Goal: Transaction & Acquisition: Register for event/course

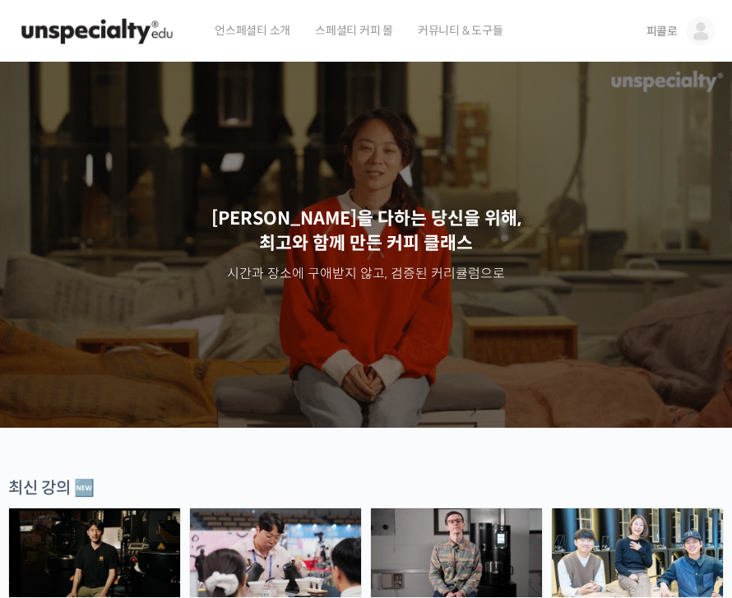
click at [666, 33] on span "피콜로" at bounding box center [662, 31] width 31 height 15
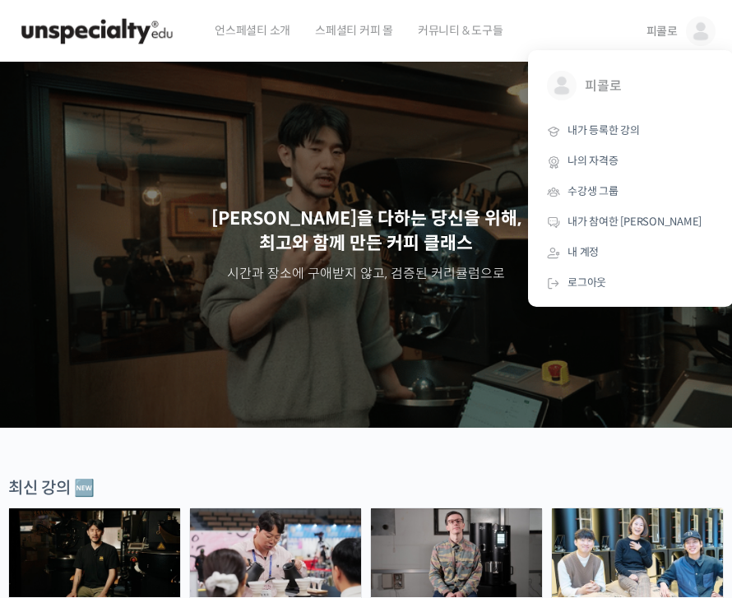
click at [444, 197] on div "Slider" at bounding box center [366, 245] width 732 height 366
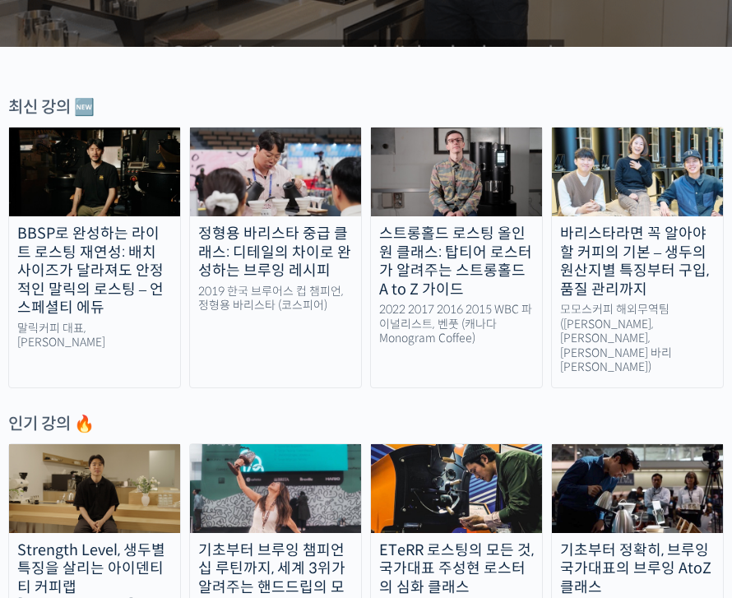
scroll to position [381, 0]
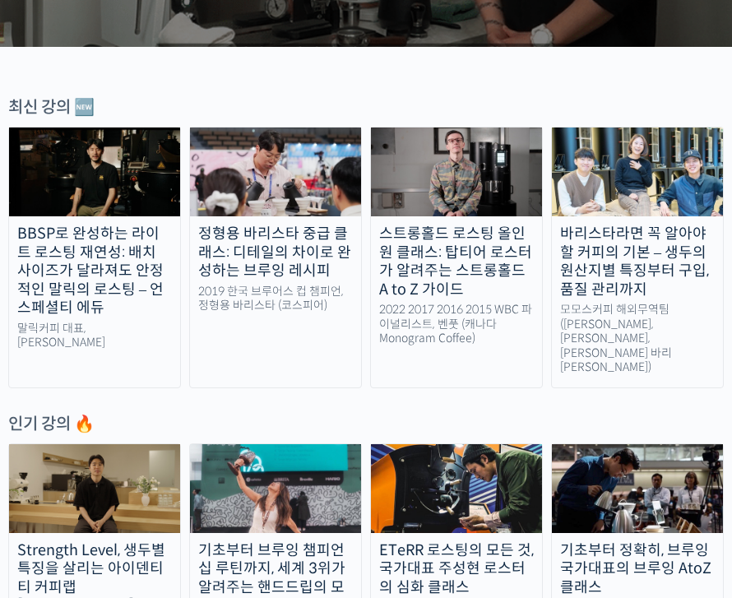
click at [47, 464] on img at bounding box center [94, 488] width 171 height 89
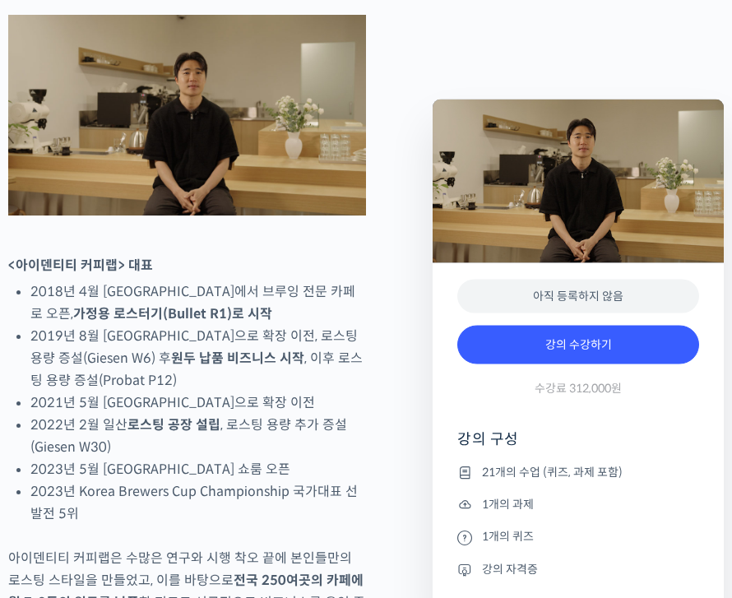
scroll to position [536, 0]
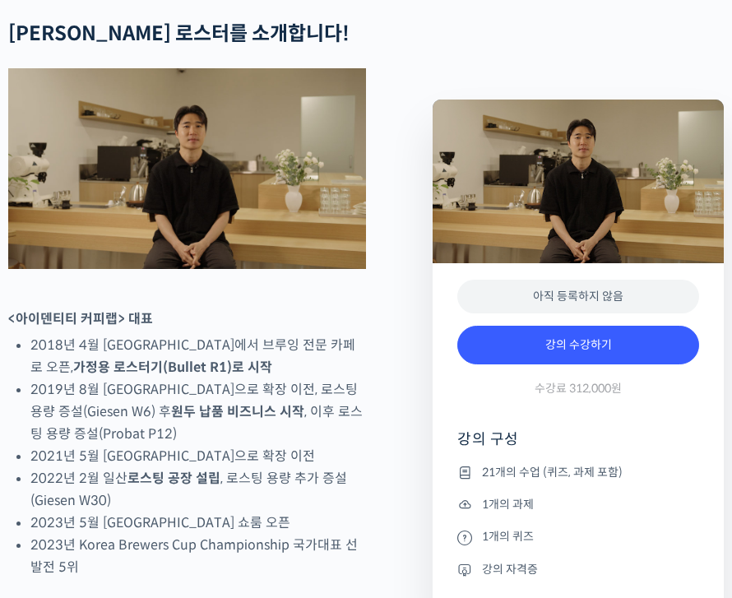
click at [601, 344] on link "강의 수강하기" at bounding box center [578, 345] width 242 height 39
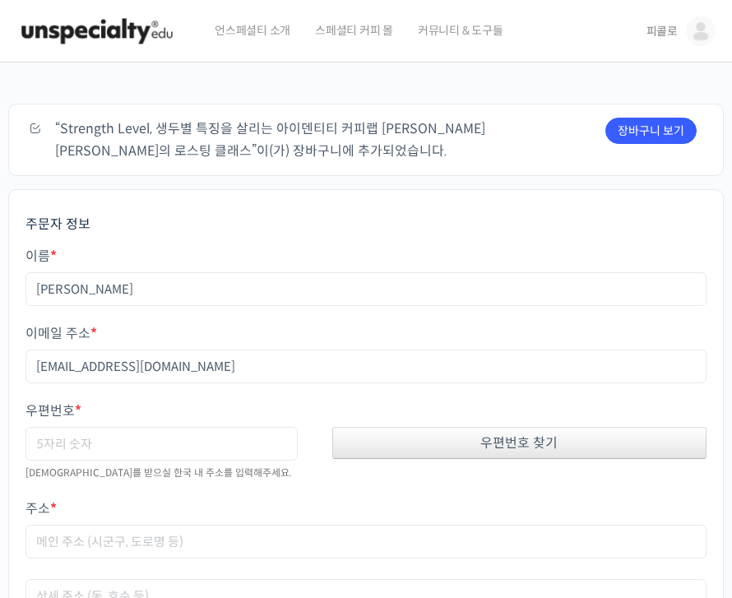
click at [545, 436] on div "우편번호 찾기" at bounding box center [519, 443] width 374 height 32
type input "46007"
type input "부산 기장군 정관읍 정관로 350"
click at [664, 34] on span "피콜로" at bounding box center [662, 31] width 31 height 15
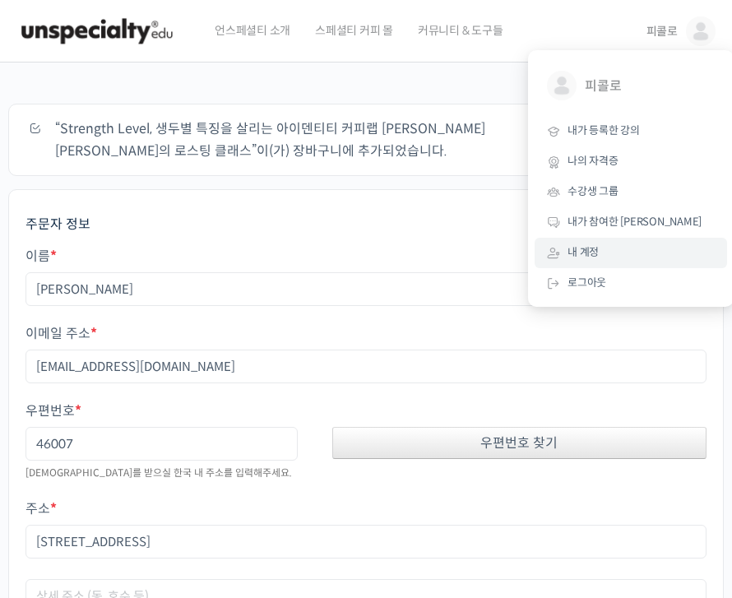
click at [614, 247] on link "내 계정" at bounding box center [631, 253] width 193 height 30
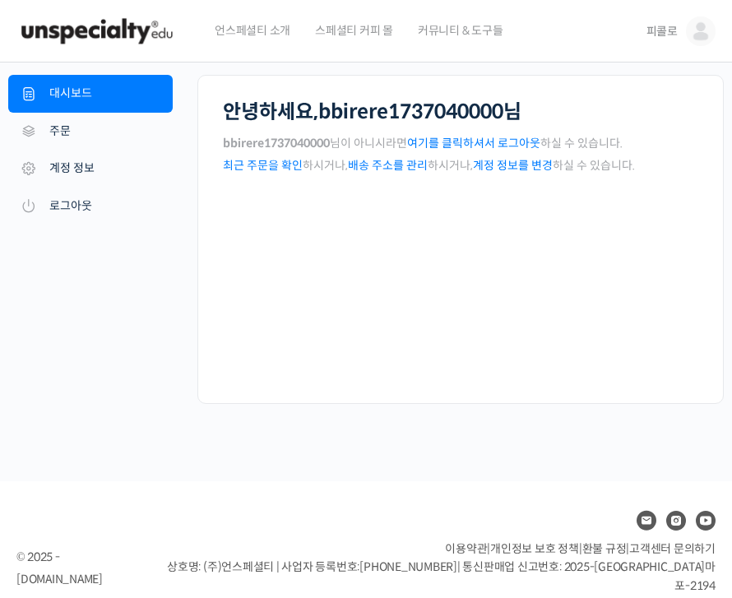
click at [98, 42] on img at bounding box center [96, 31] width 161 height 49
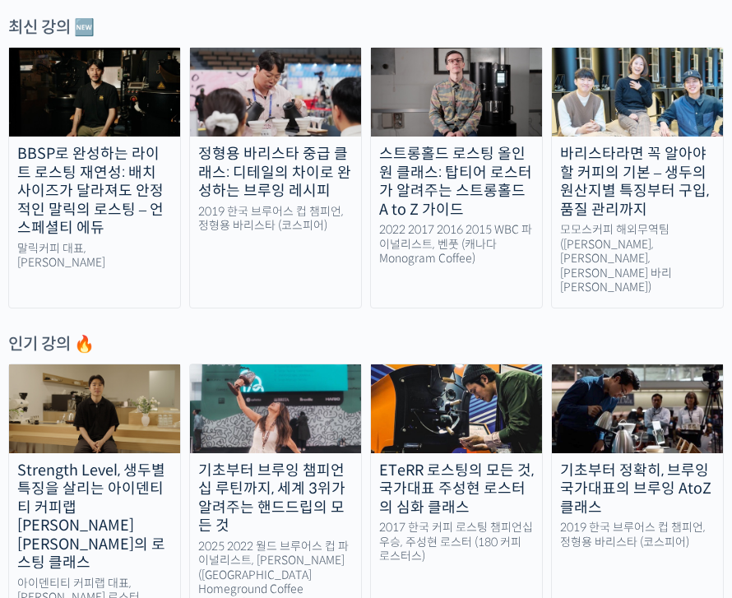
scroll to position [462, 0]
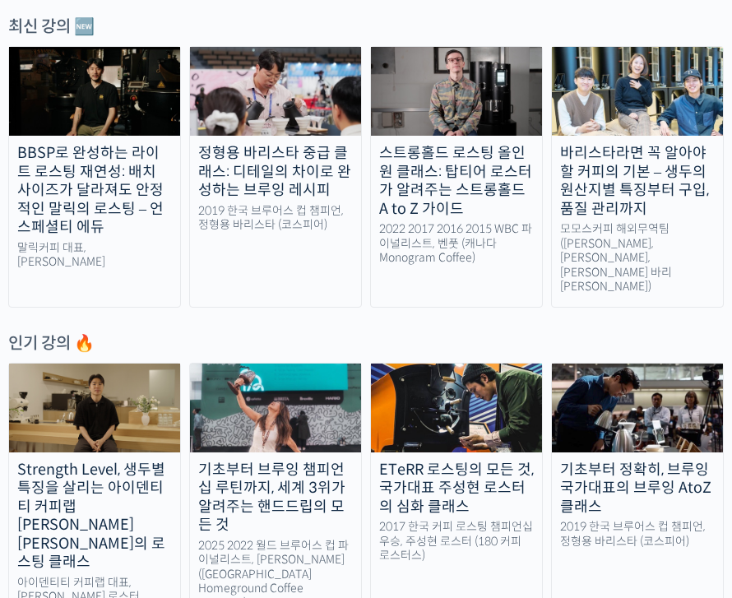
click at [62, 375] on img at bounding box center [94, 408] width 171 height 89
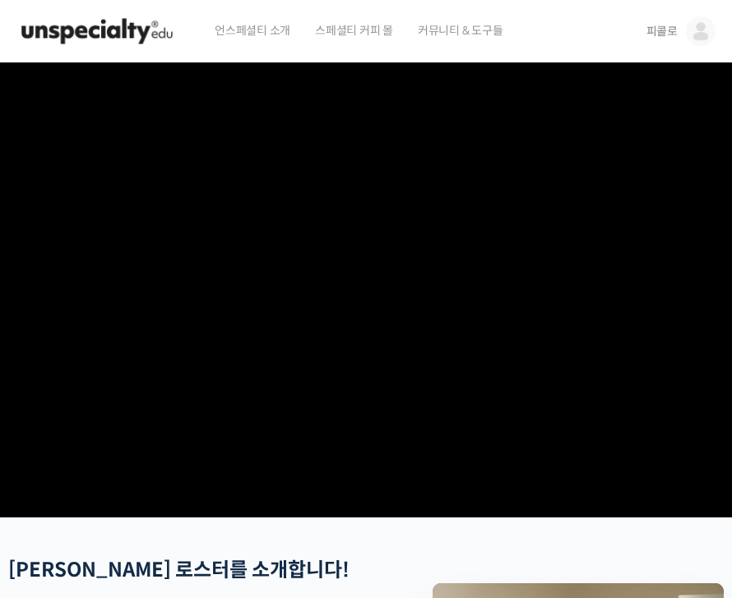
click at [343, 1] on span "스페셜티 커피 몰" at bounding box center [354, 30] width 78 height 63
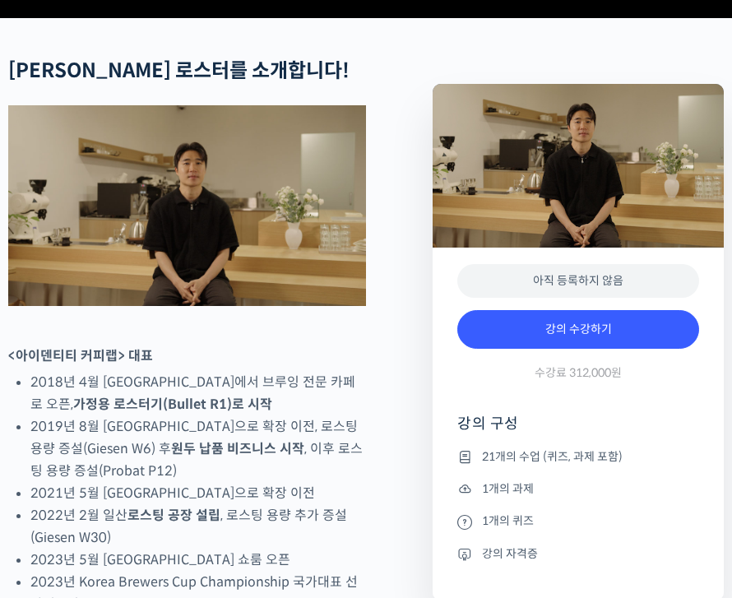
scroll to position [496, 0]
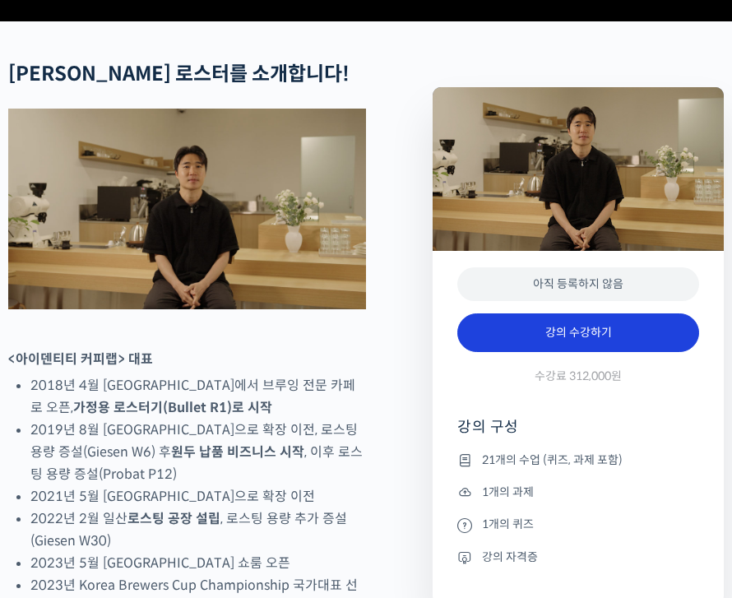
click at [634, 353] on link "강의 수강하기" at bounding box center [578, 332] width 242 height 39
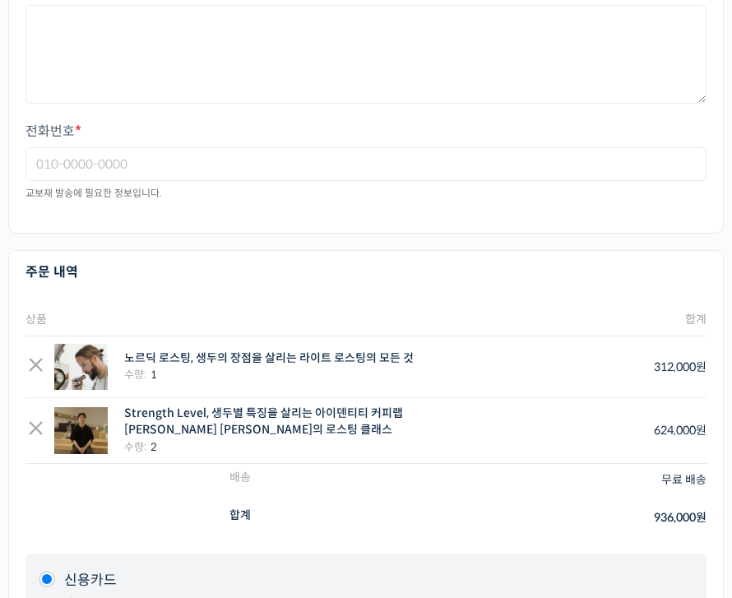
scroll to position [684, 0]
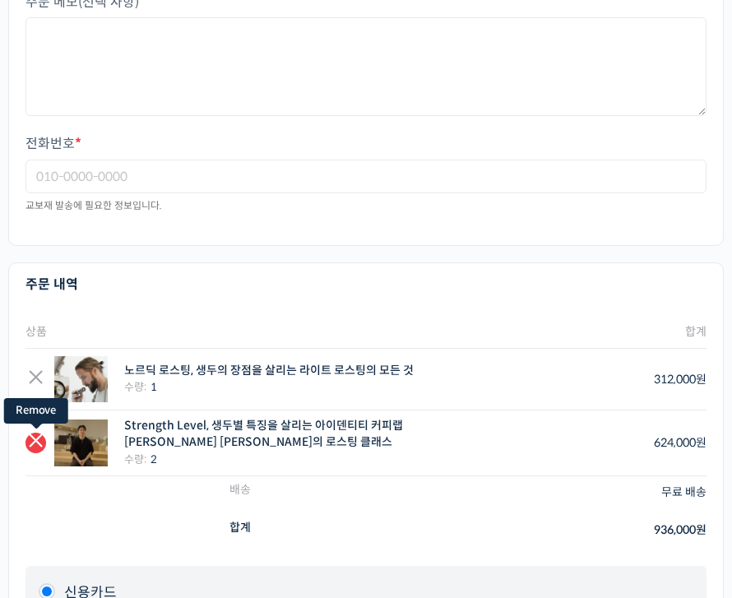
click at [33, 435] on link "×" at bounding box center [36, 443] width 21 height 21
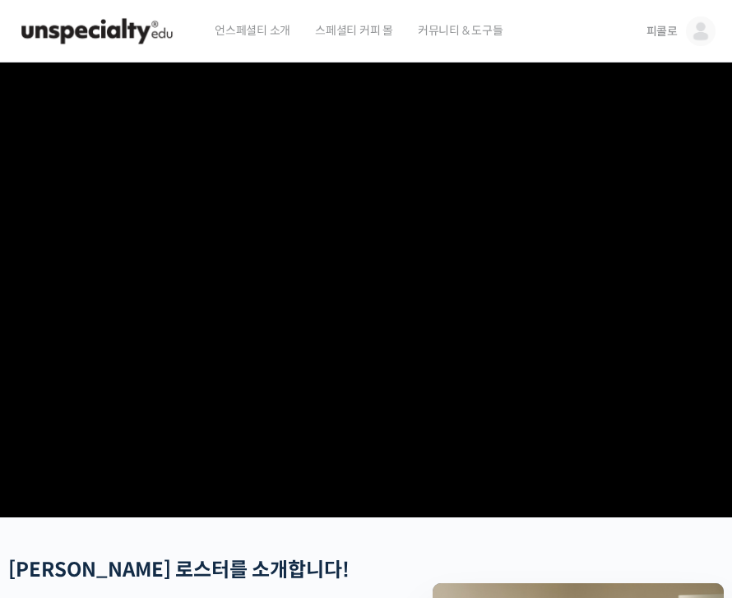
click at [681, 33] on link "피콜로" at bounding box center [681, 31] width 69 height 63
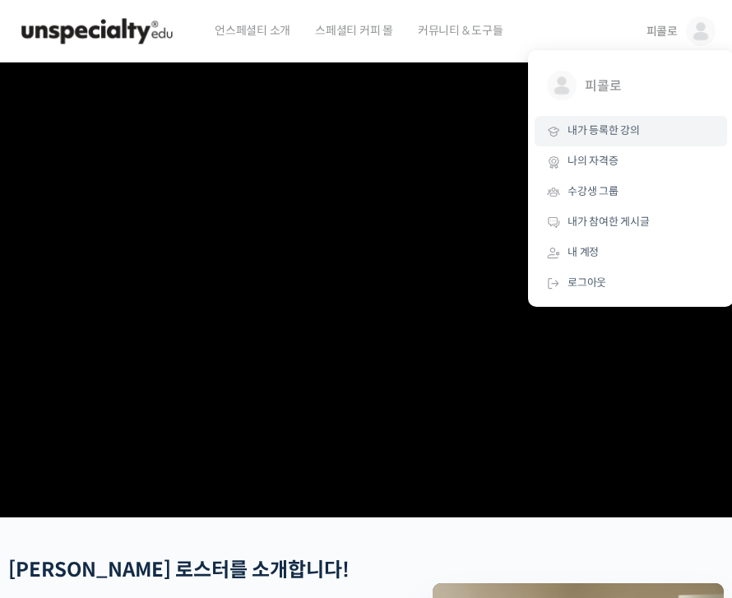
click at [661, 128] on link "내가 등록한 강의" at bounding box center [631, 131] width 193 height 30
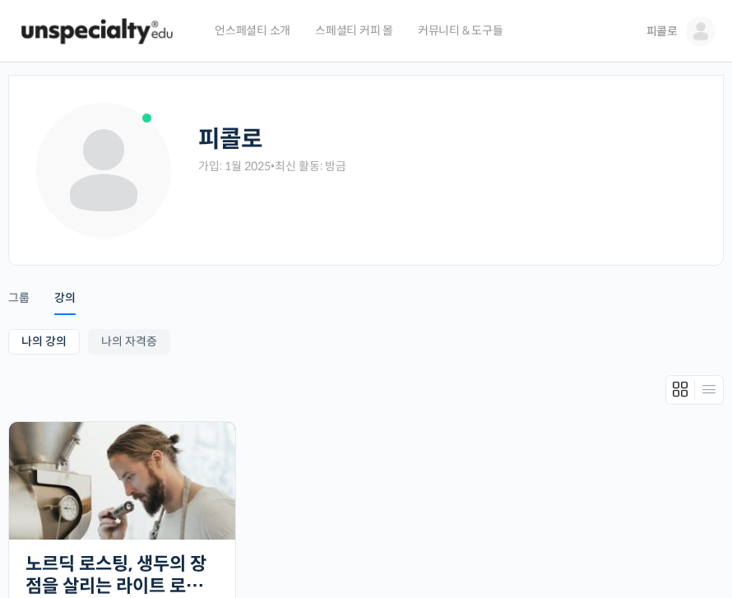
click at [441, 503] on ul "진행 중 25개의 수업 노르딕 로스팅, 생두의 장점을 살리는 라이트 로스팅의 모든 것 96% 진행 최근 활동: 2025년 01월 29일 11:…" at bounding box center [366, 540] width 732 height 239
click at [189, 489] on img at bounding box center [122, 481] width 226 height 118
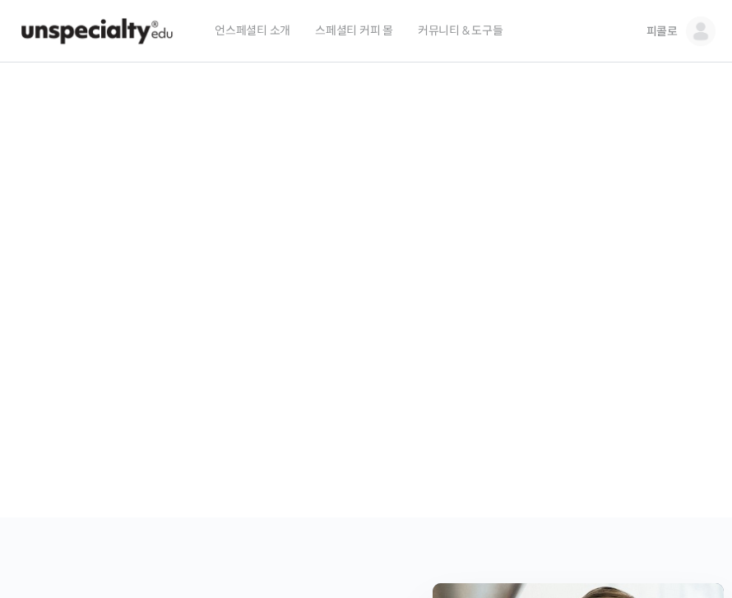
click at [672, 30] on span "피콜로" at bounding box center [662, 31] width 31 height 15
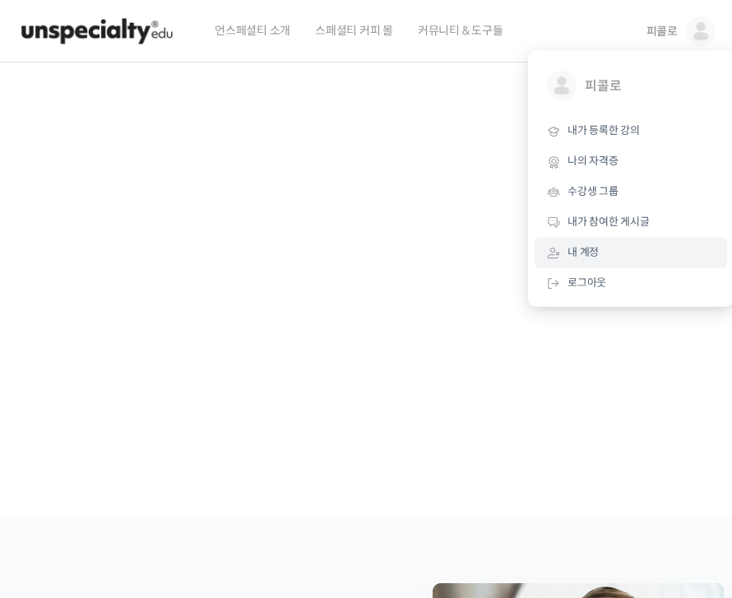
click at [587, 248] on span "내 계정" at bounding box center [583, 252] width 31 height 14
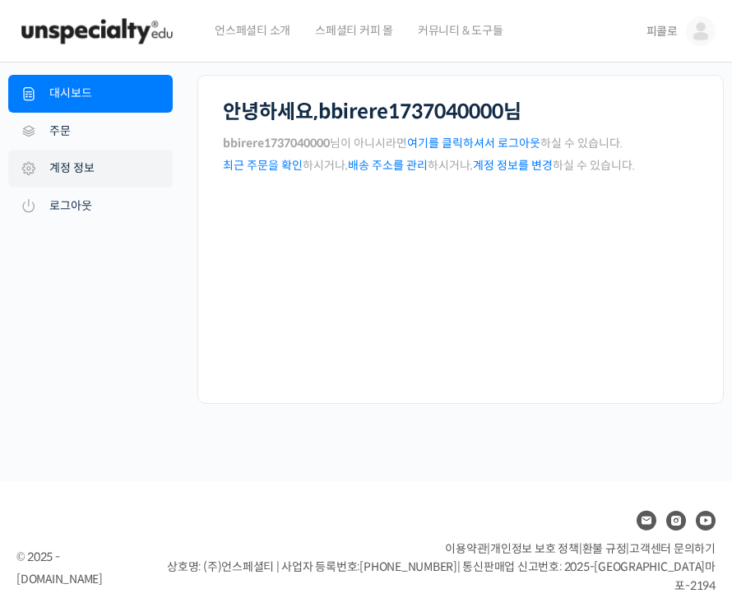
click at [109, 163] on link "계정 정보" at bounding box center [90, 169] width 165 height 38
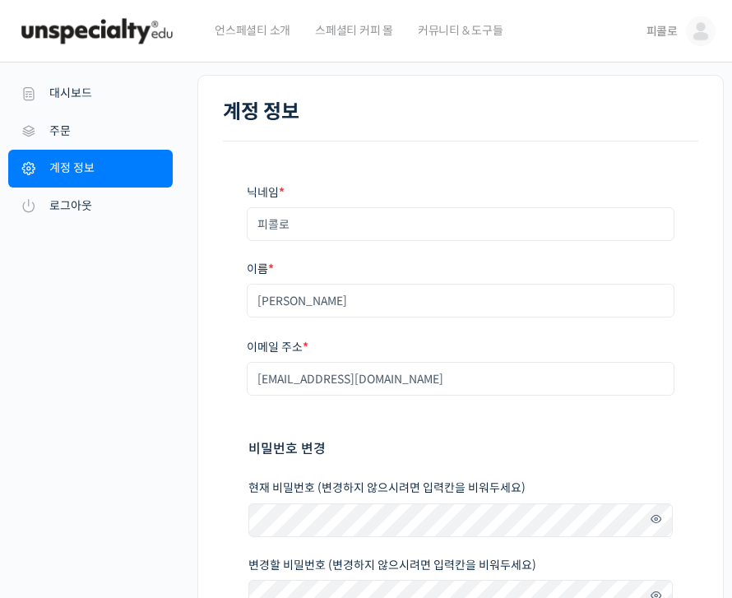
click at [93, 27] on img at bounding box center [96, 31] width 161 height 49
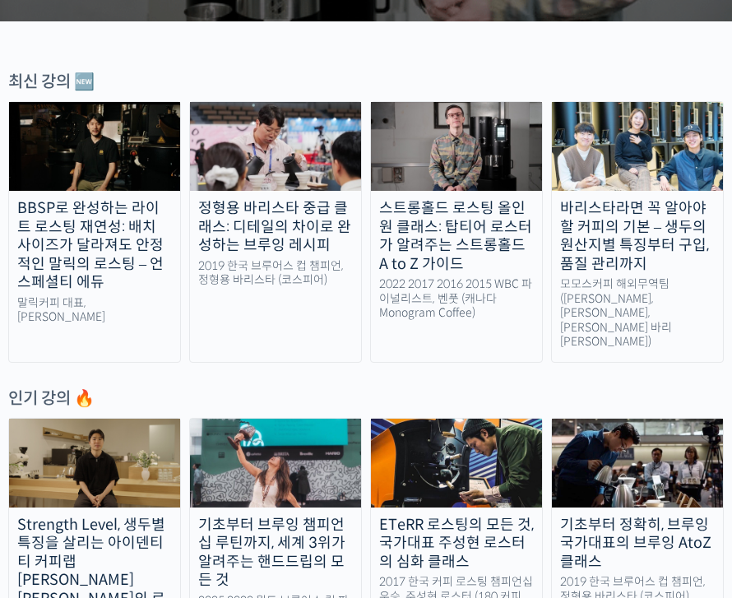
scroll to position [408, 0]
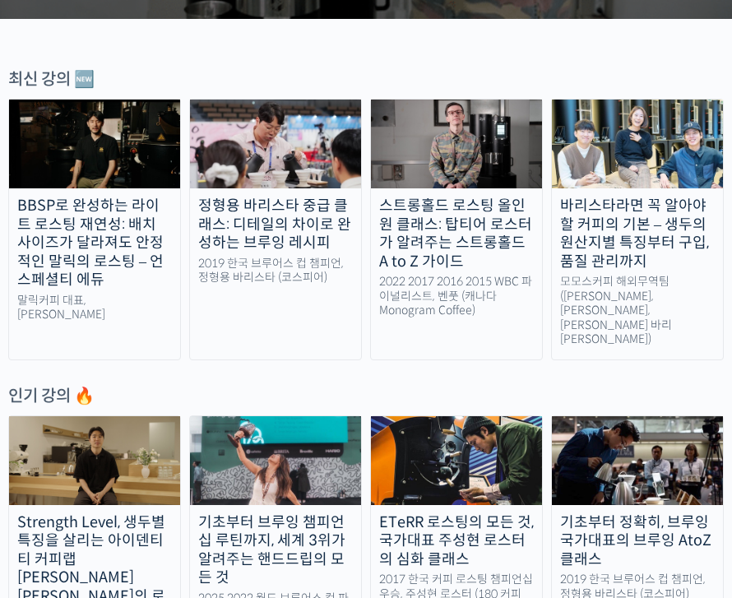
click at [128, 423] on img at bounding box center [94, 461] width 171 height 89
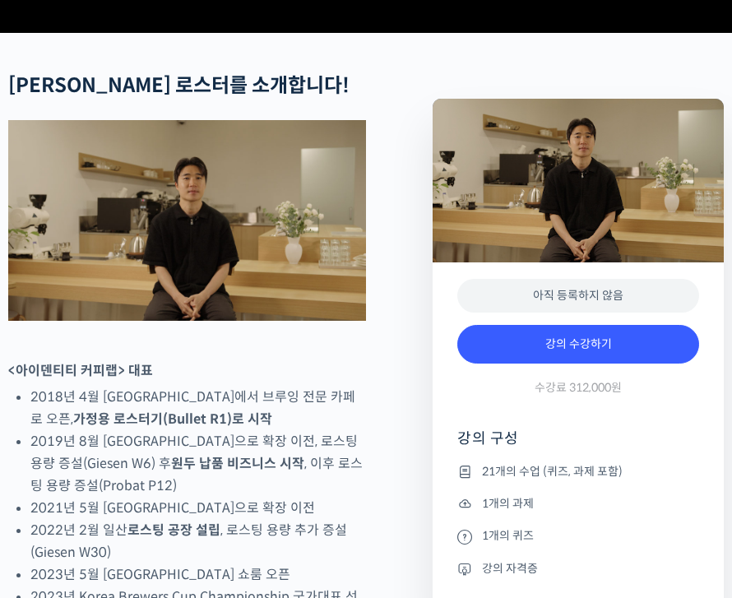
scroll to position [485, 0]
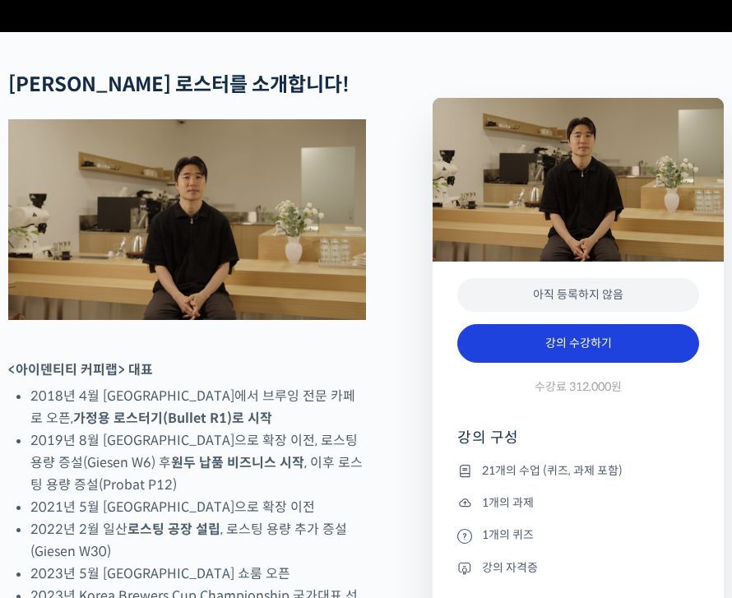
click at [581, 364] on link "강의 수강하기" at bounding box center [578, 343] width 242 height 39
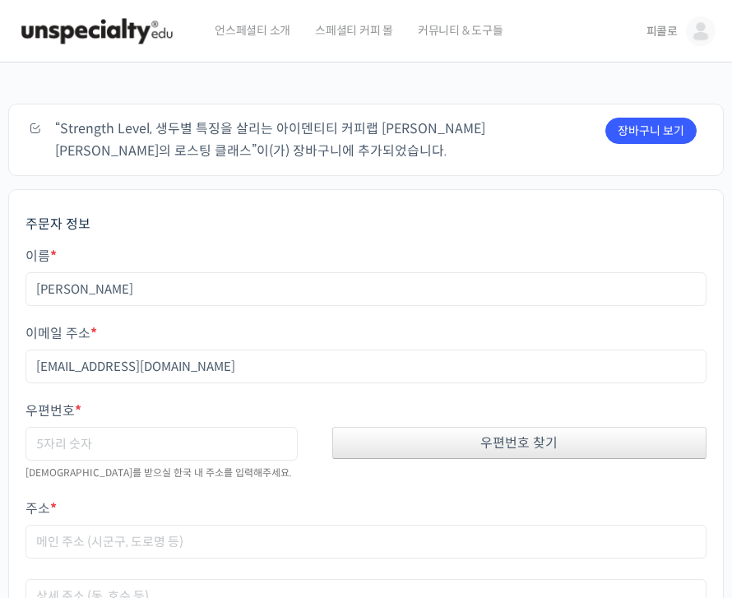
click at [543, 434] on div "우편번호 찾기" at bounding box center [519, 443] width 374 height 32
type input "46007"
type input "[STREET_ADDRESS]"
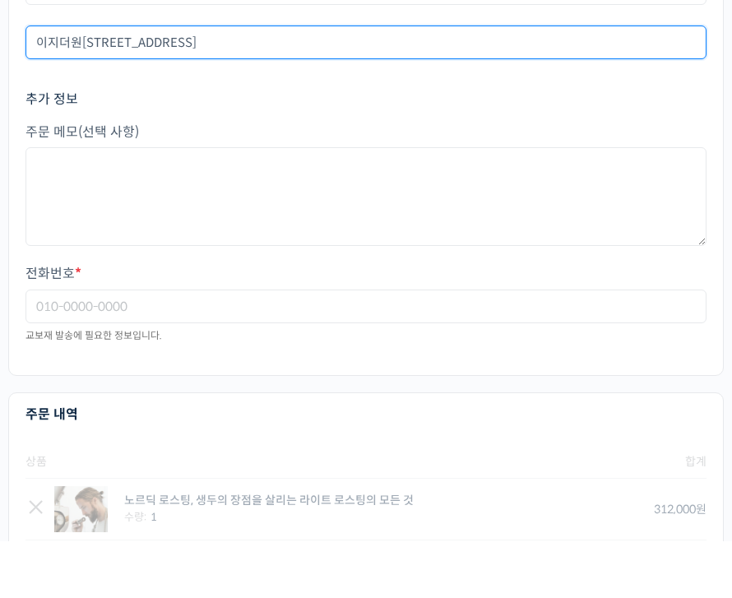
scroll to position [500, 0]
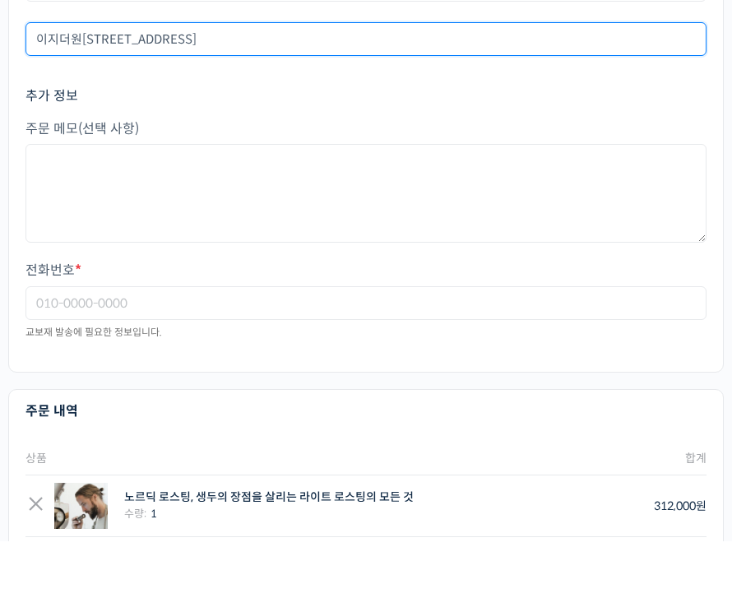
type input "이지더원[STREET_ADDRESS]"
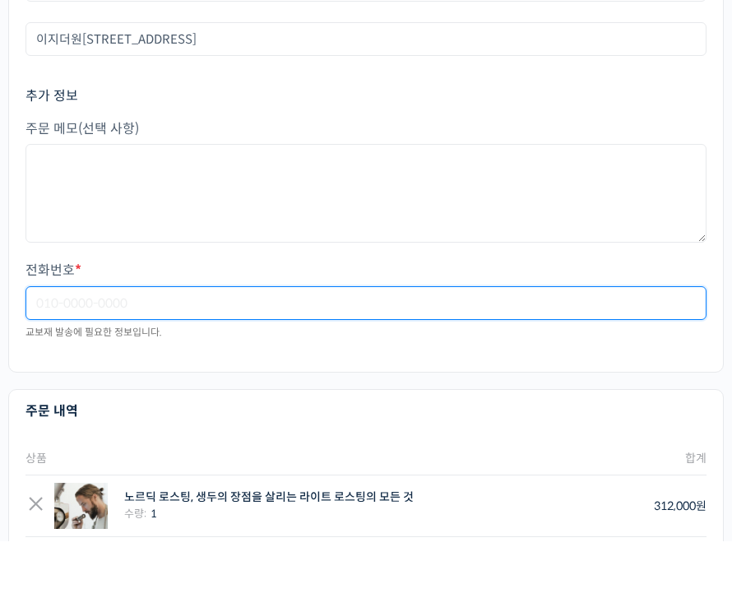
click at [430, 343] on input "전화번호 *" at bounding box center [366, 360] width 681 height 34
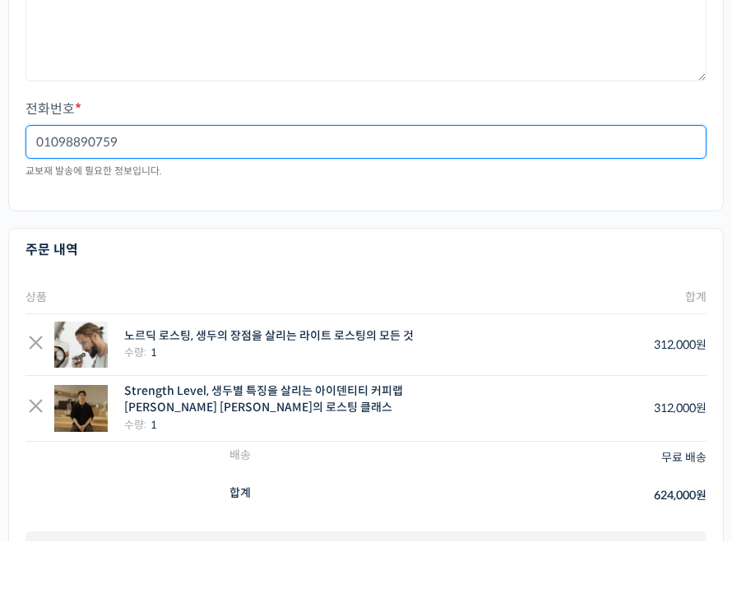
scroll to position [687, 0]
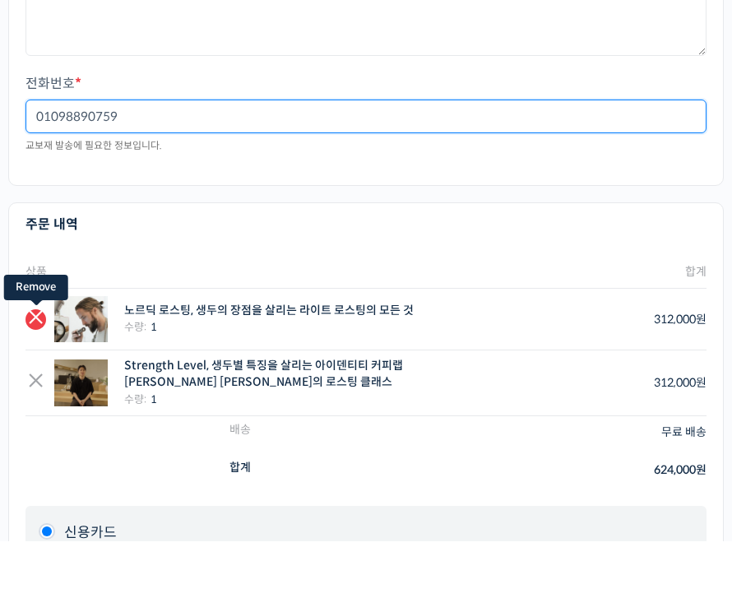
type input "01098890759"
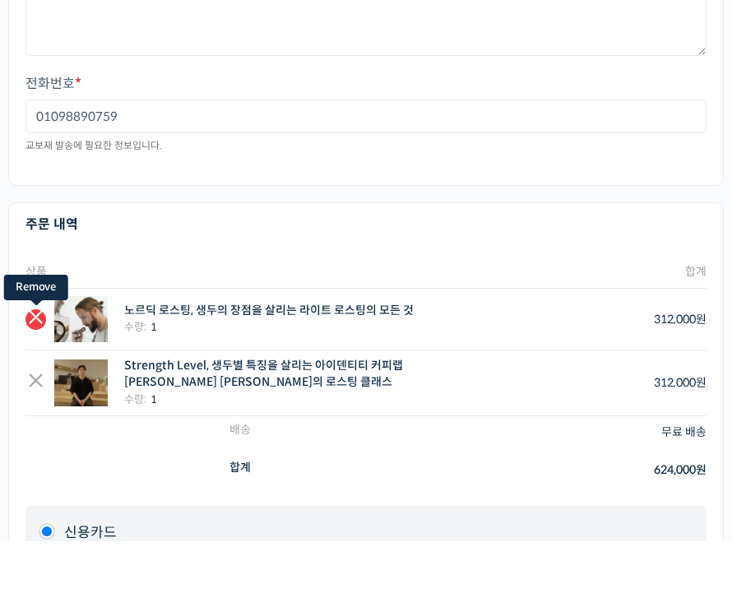
click at [46, 366] on link "×" at bounding box center [36, 376] width 21 height 21
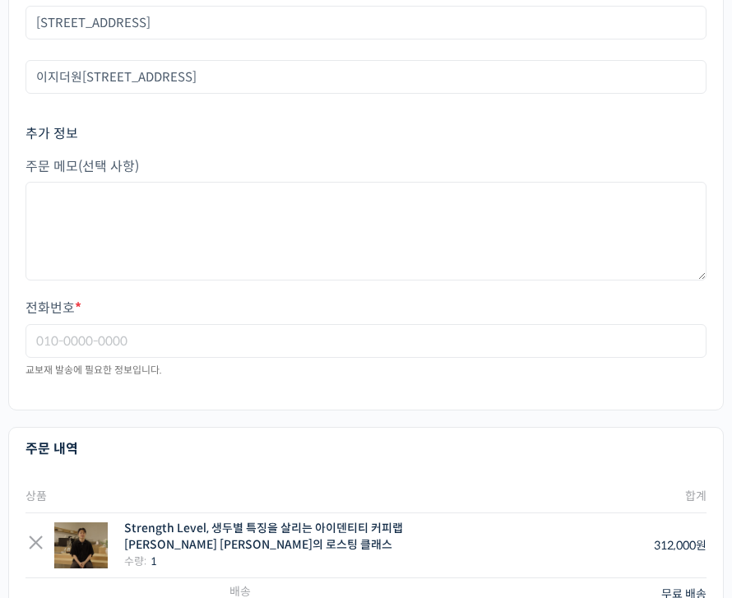
scroll to position [522, 0]
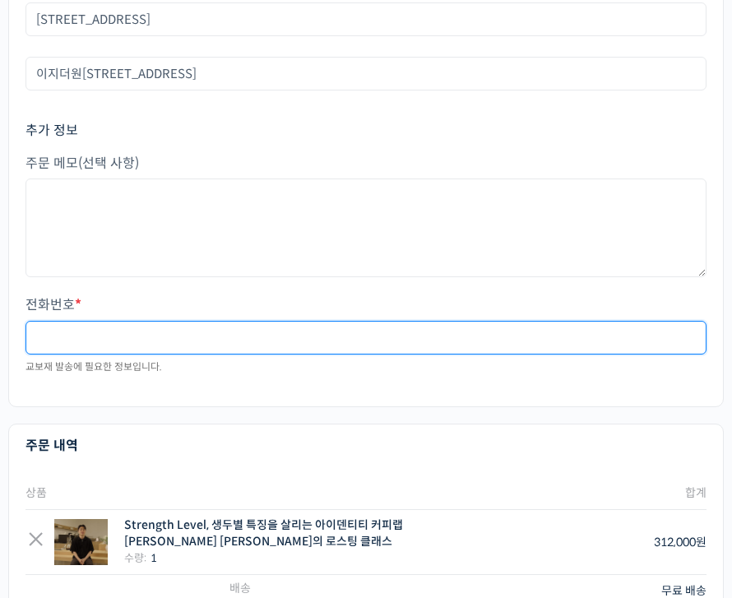
click at [166, 332] on input "전화번호 *" at bounding box center [366, 338] width 681 height 34
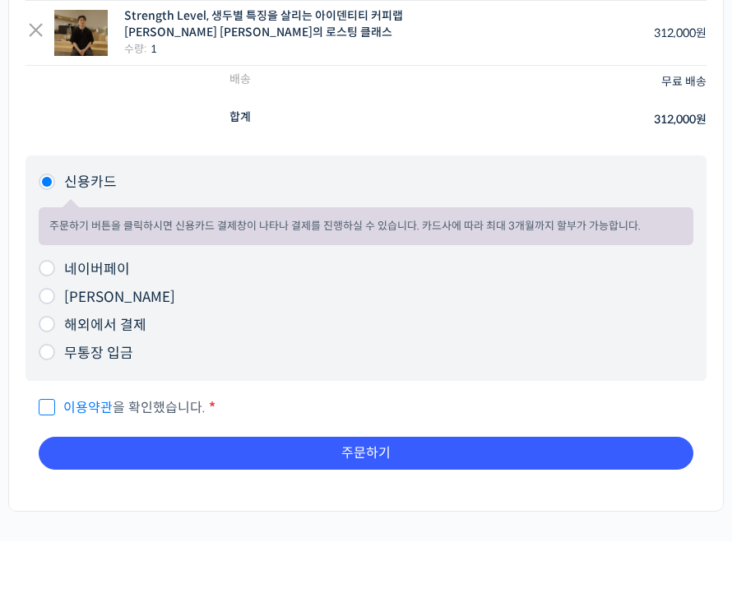
scroll to position [983, 0]
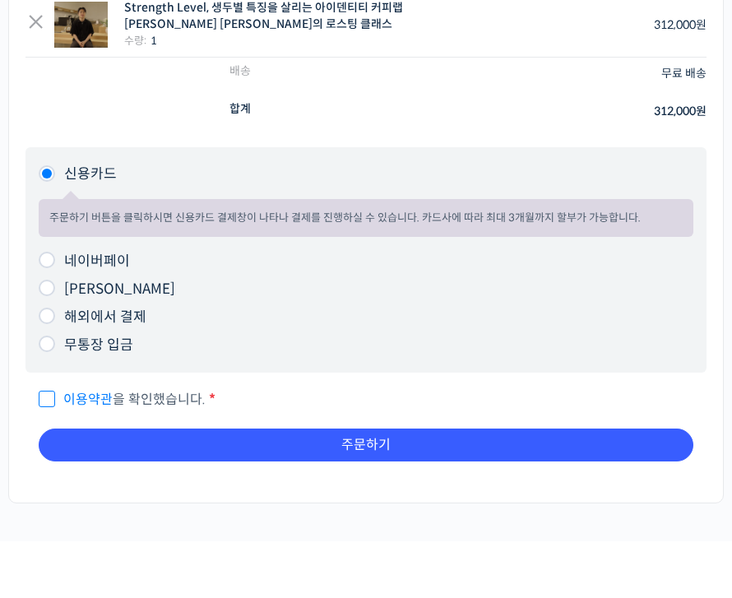
type input "01098890759"
click at [49, 443] on input "이용약관 을 확인했습니다. *" at bounding box center [44, 448] width 11 height 11
checkbox input "true"
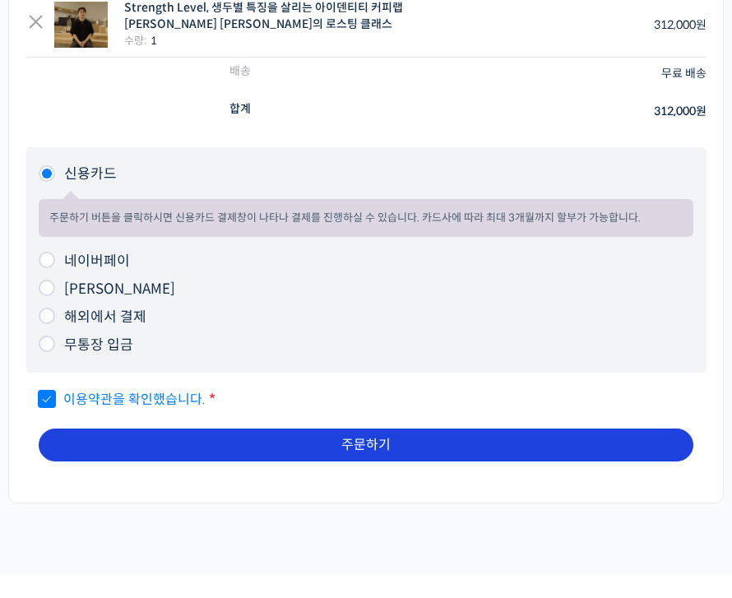
click at [523, 443] on button "주문하기" at bounding box center [366, 445] width 655 height 33
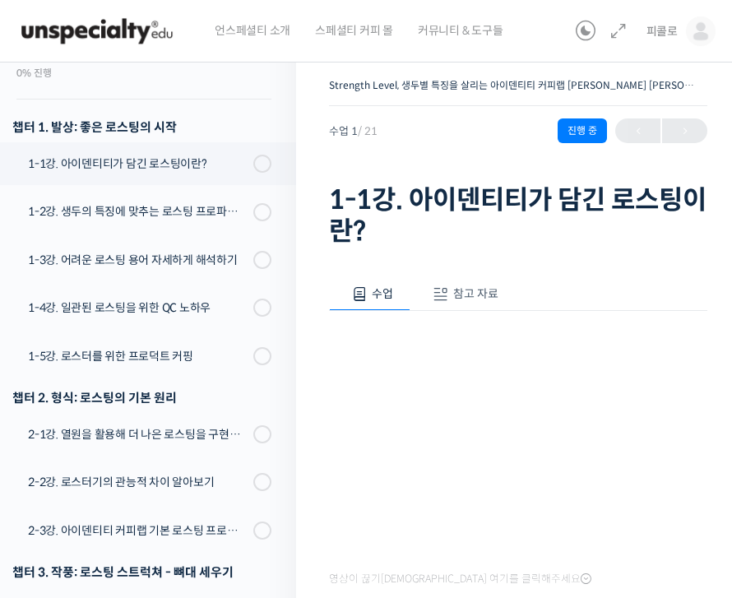
scroll to position [234, 0]
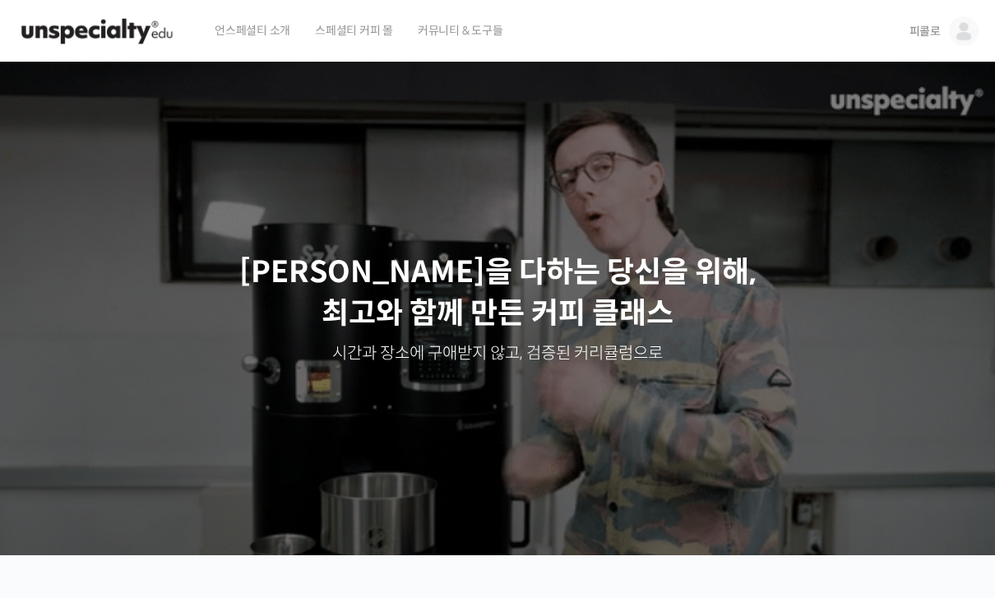
click at [930, 30] on span "피콜로" at bounding box center [925, 31] width 31 height 15
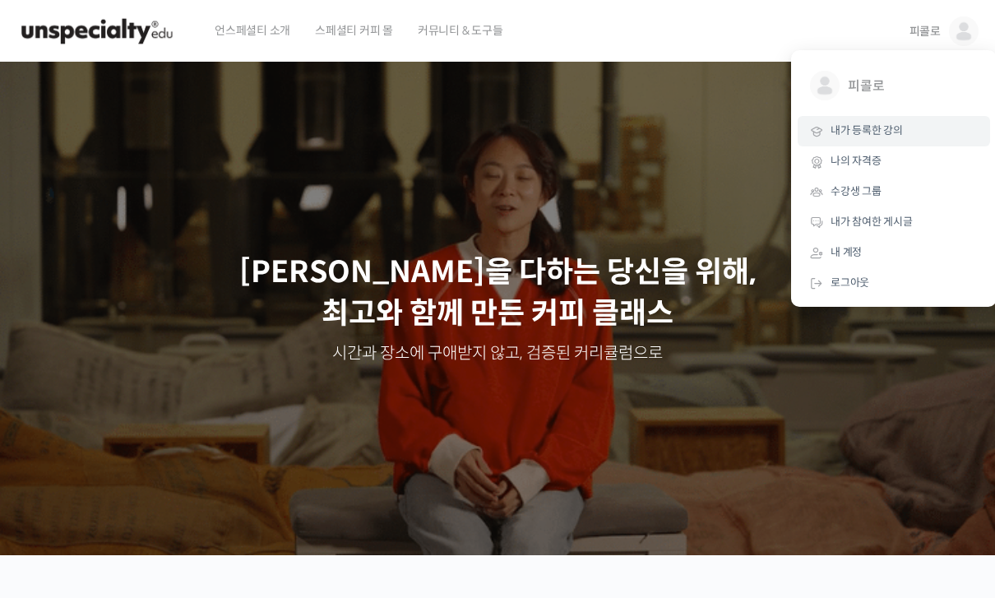
click at [891, 128] on span "내가 등록한 강의" at bounding box center [867, 130] width 72 height 14
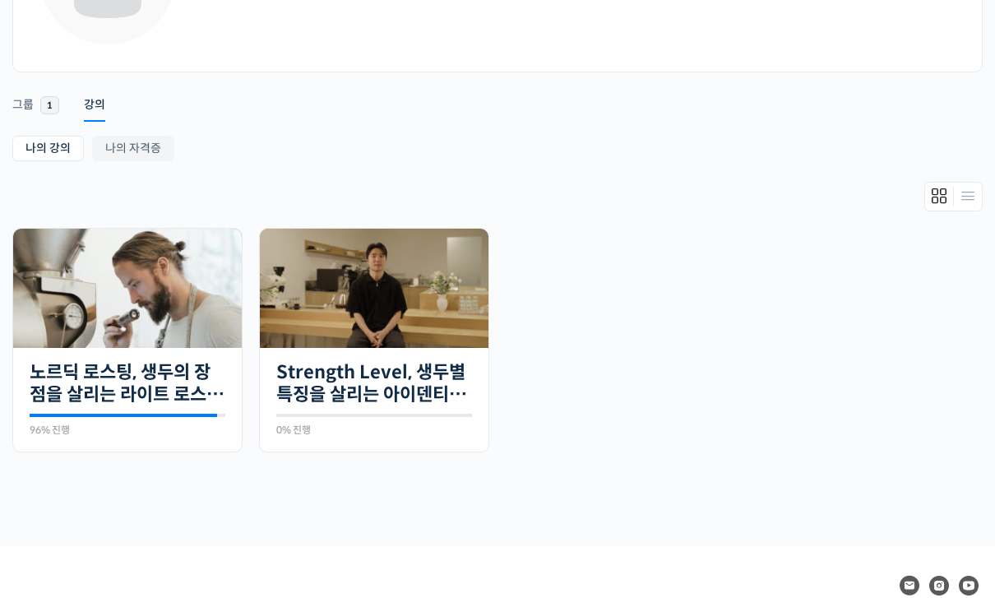
scroll to position [196, 0]
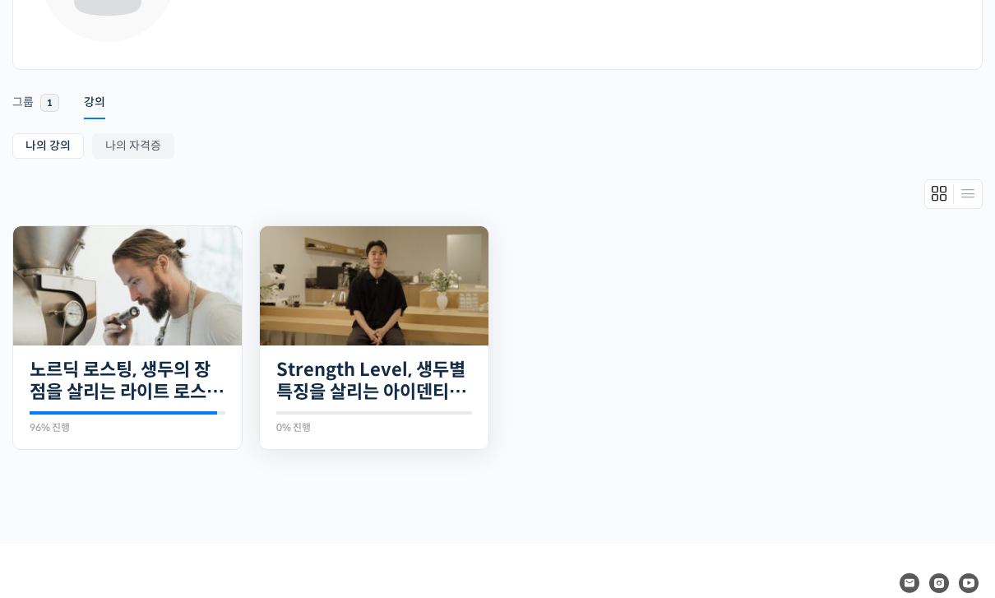
click at [410, 270] on img at bounding box center [374, 285] width 229 height 119
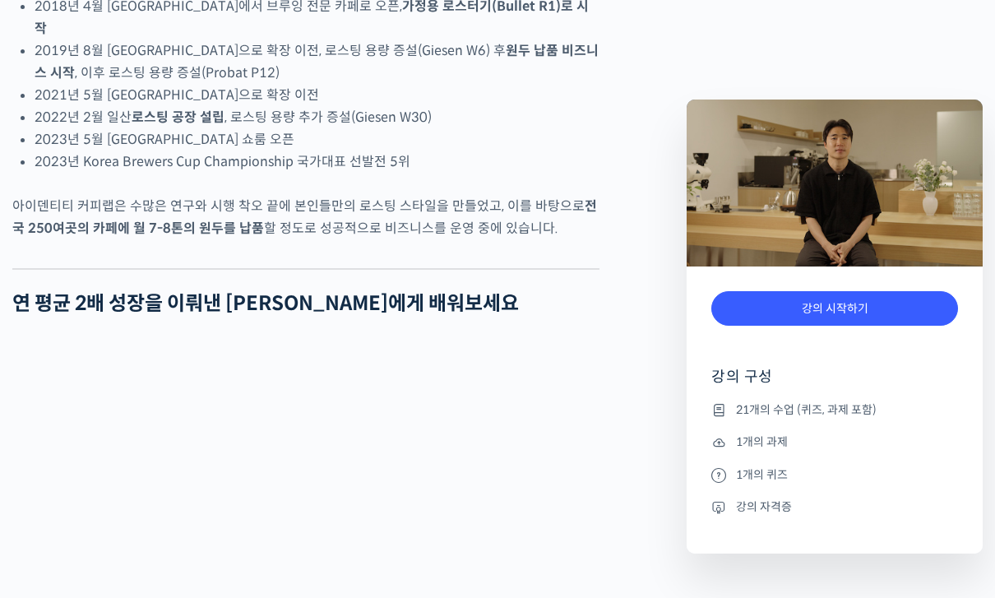
scroll to position [1178, 0]
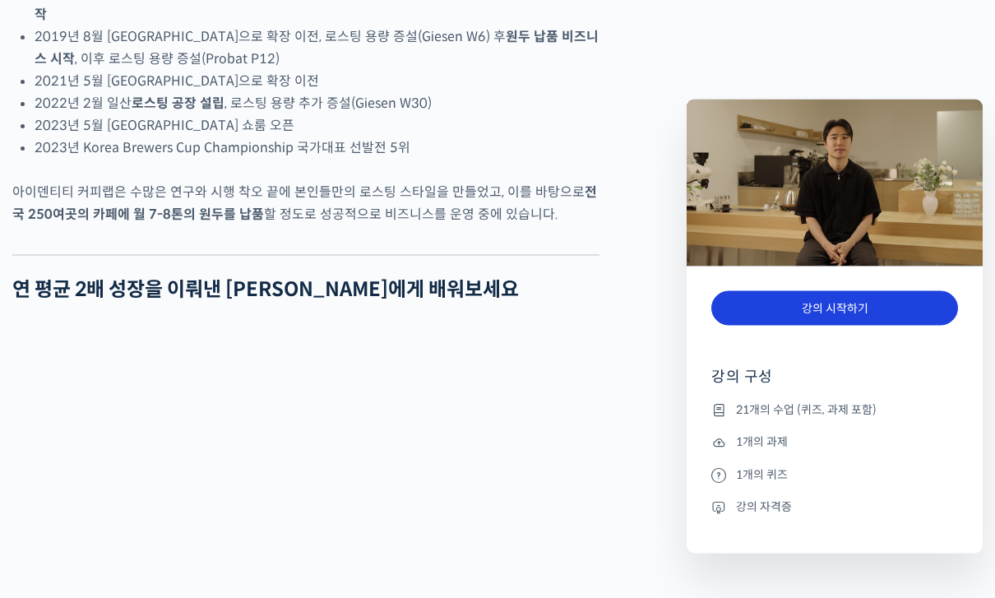
click at [930, 306] on link "강의 시작하기" at bounding box center [835, 308] width 247 height 35
